Goal: Task Accomplishment & Management: Use online tool/utility

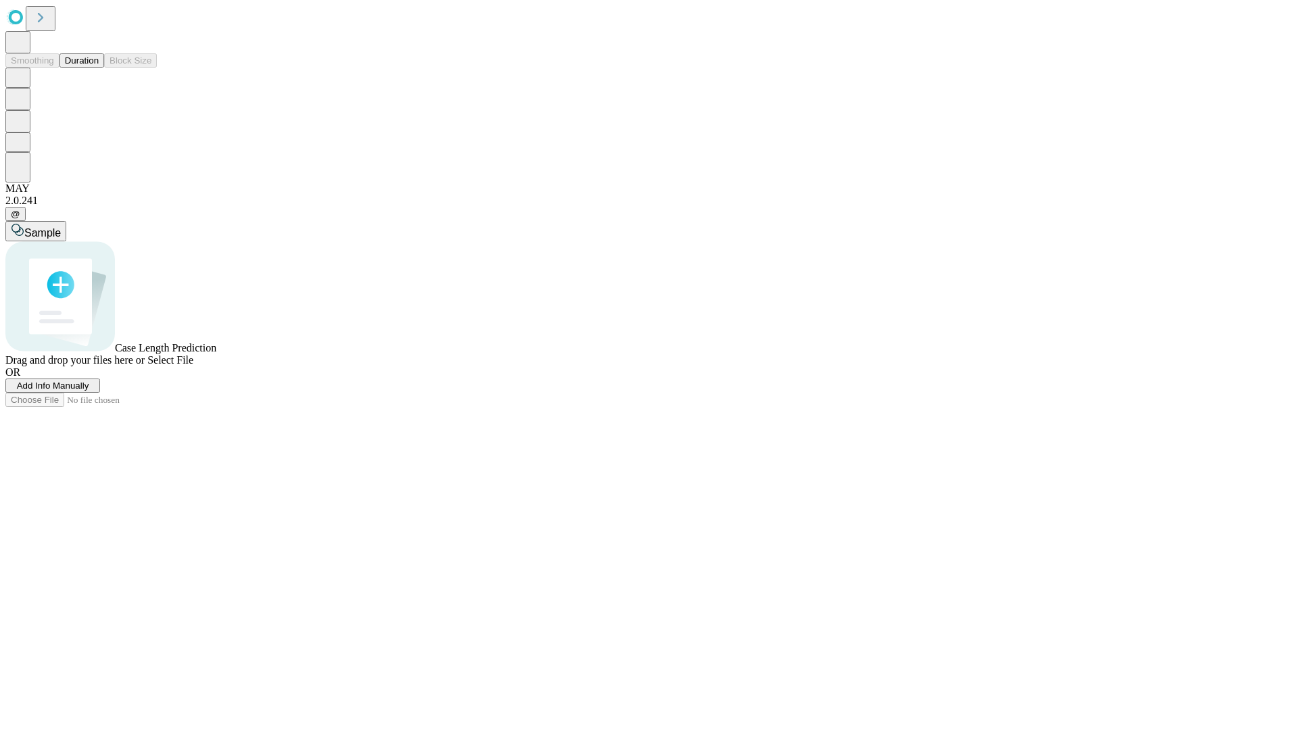
click at [99, 68] on button "Duration" at bounding box center [82, 60] width 45 height 14
click at [193, 366] on span "Select File" at bounding box center [170, 359] width 46 height 11
